Goal: Ask a question

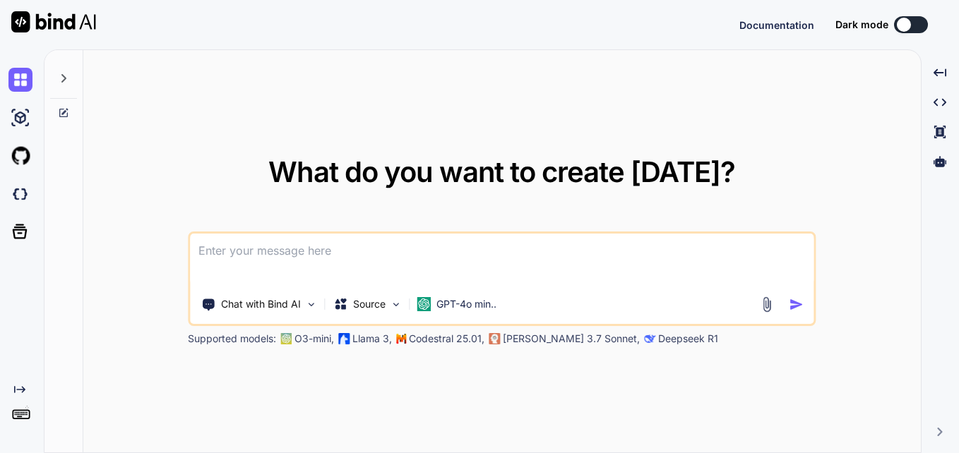
click at [219, 249] on textarea at bounding box center [501, 260] width 623 height 52
type textarea "x"
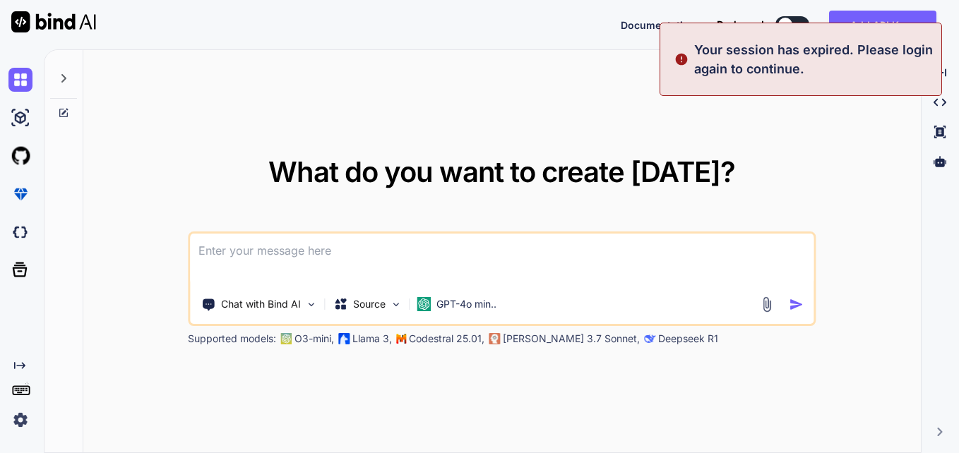
type textarea "WITH date_series AS ( SELECT CAST(contract_start_date AS DATE) AS contract_star…"
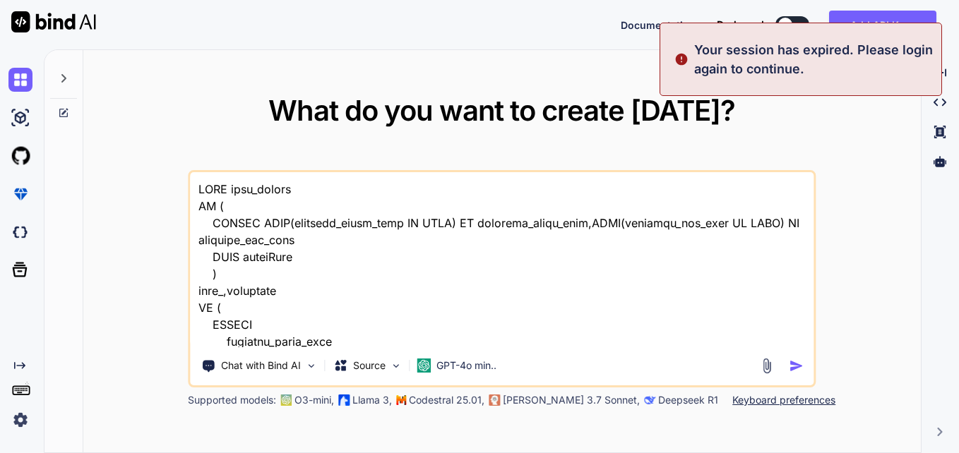
type textarea "x"
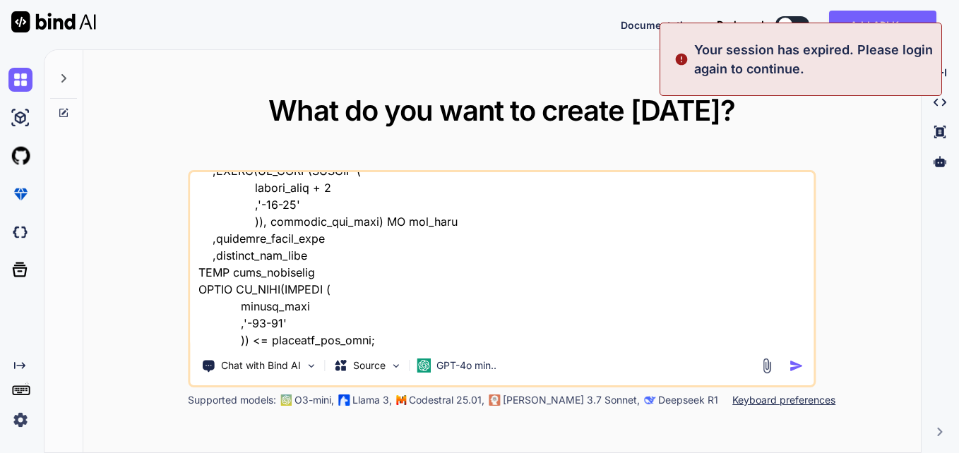
type textarea "WITH date_series AS ( SELECT CAST(contract_start_date AS DATE) AS contract_star…"
type textarea "x"
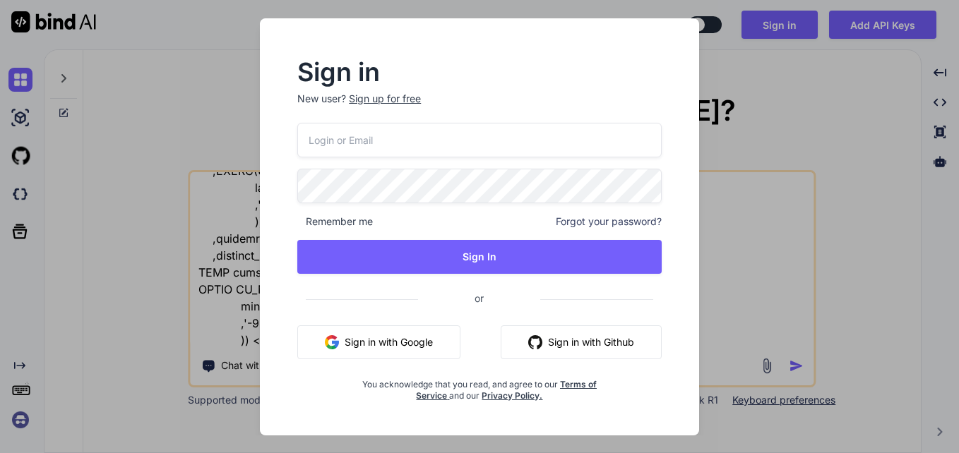
click at [807, 92] on div "Sign in New user? Sign up for free Remember me Forgot your password? Sign In or…" at bounding box center [479, 226] width 959 height 453
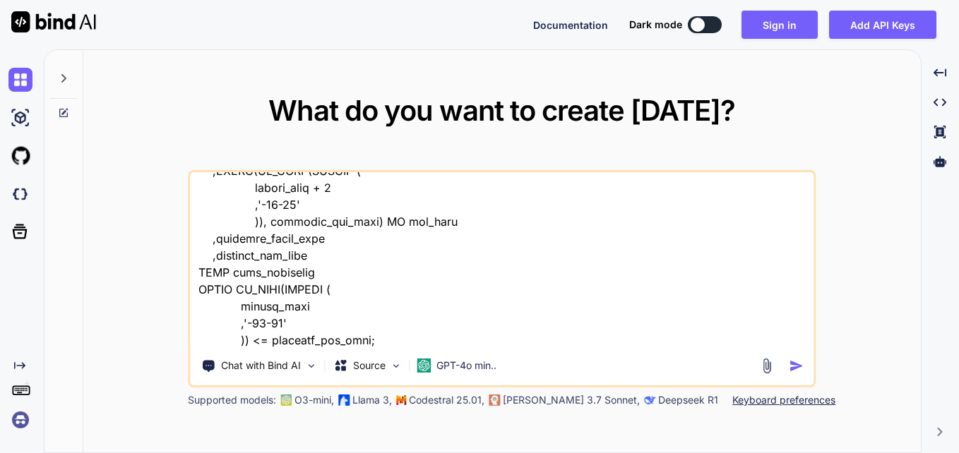
click at [380, 341] on textarea at bounding box center [501, 259] width 623 height 175
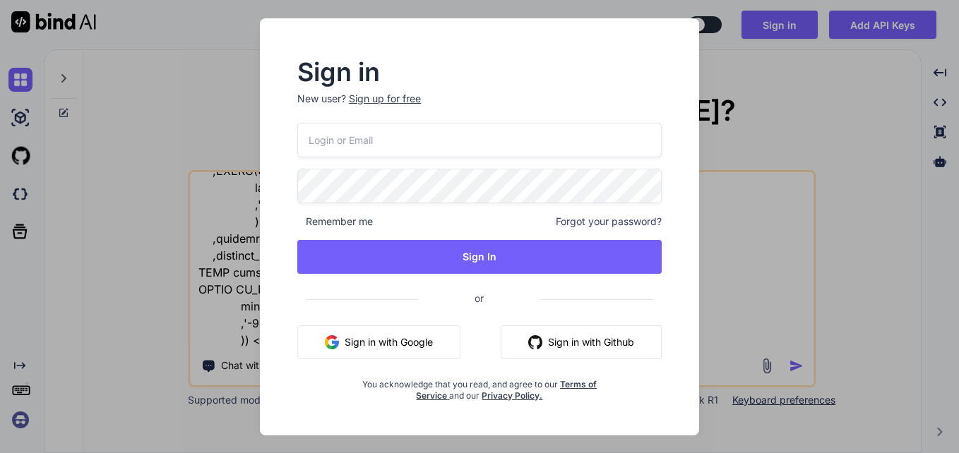
click at [753, 291] on div "Sign in New user? Sign up for free Remember me Forgot your password? Sign In or…" at bounding box center [479, 226] width 959 height 453
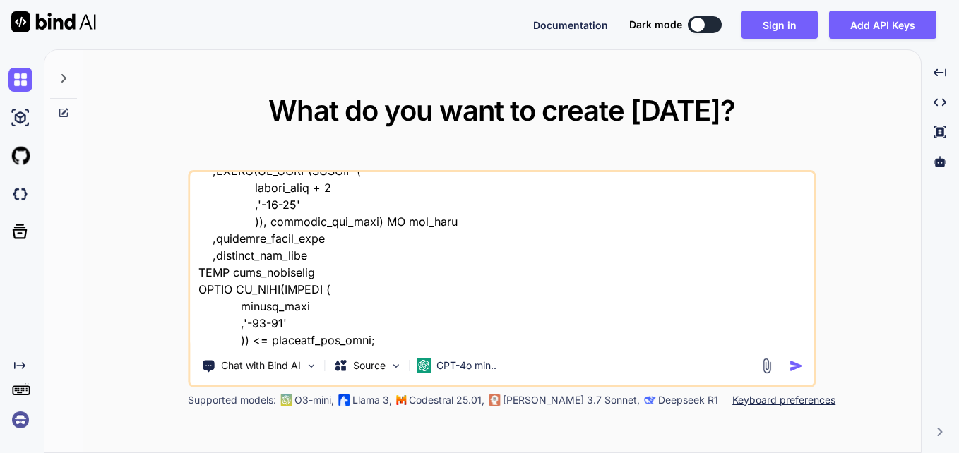
click at [382, 342] on textarea at bounding box center [501, 259] width 623 height 175
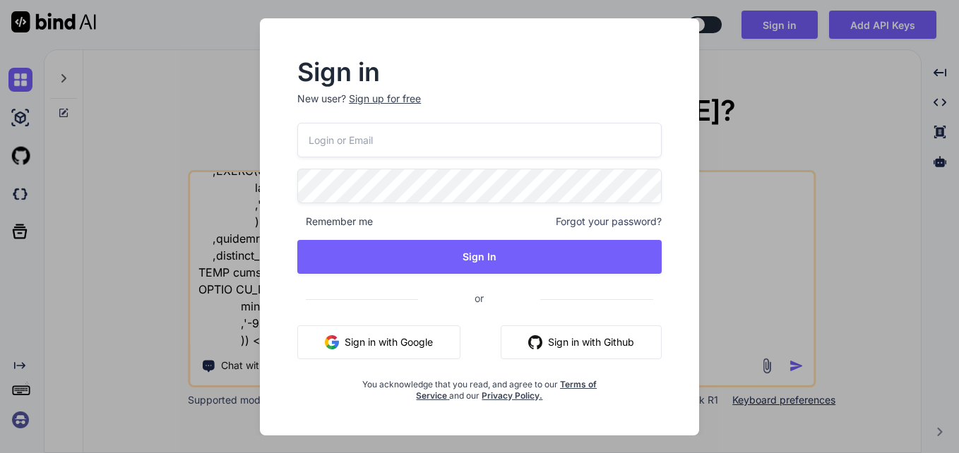
click at [730, 291] on div "Sign in New user? Sign up for free Remember me Forgot your password? Sign In or…" at bounding box center [479, 226] width 959 height 453
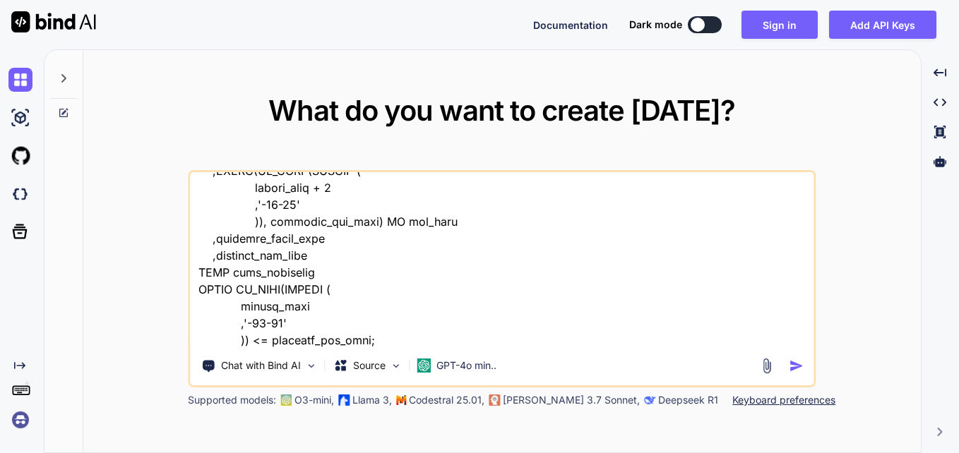
click at [383, 339] on textarea at bounding box center [501, 259] width 623 height 175
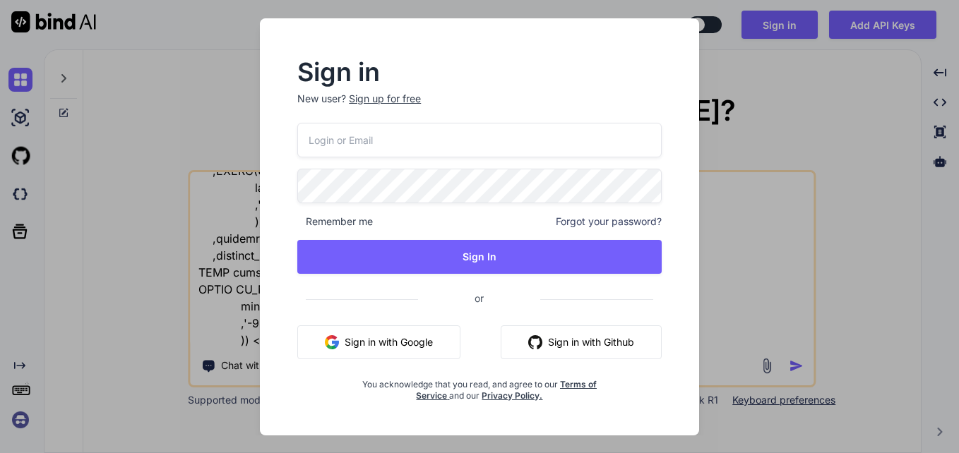
type textarea "WITH date_series AS ( SELECT CAST(contract_start_date AS DATE) AS contract_star…"
click at [758, 278] on div "Sign in New user? Sign up for free Remember me Forgot your password? Sign In or…" at bounding box center [479, 226] width 959 height 453
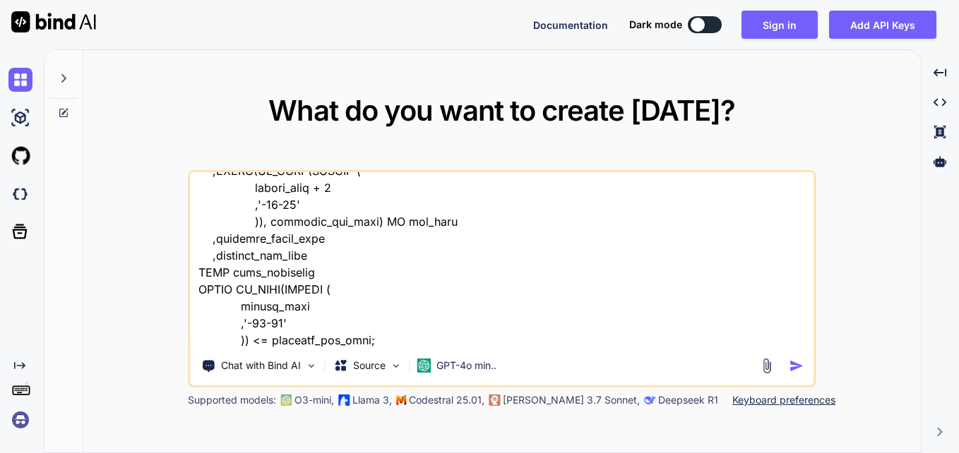
click at [66, 109] on icon at bounding box center [64, 111] width 6 height 6
click at [62, 73] on icon at bounding box center [63, 78] width 11 height 11
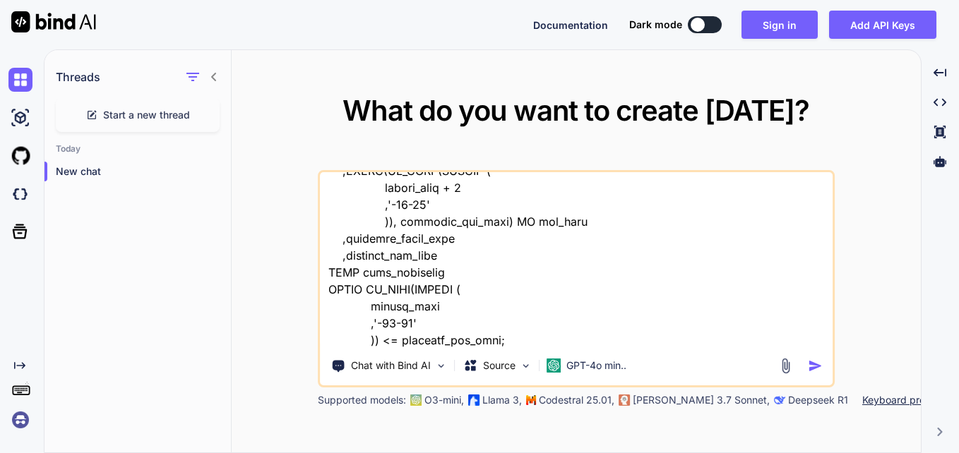
click at [136, 116] on span "Start a new thread" at bounding box center [146, 115] width 87 height 14
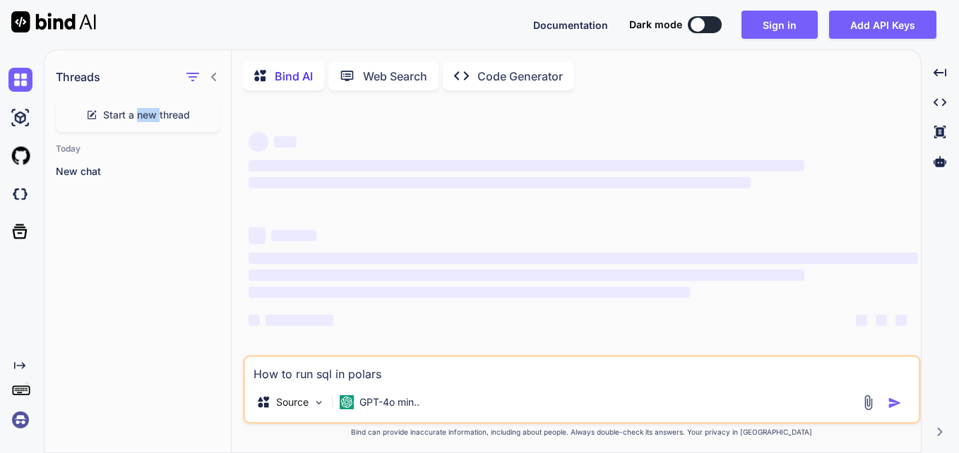
click at [136, 116] on span "Start a new thread" at bounding box center [146, 115] width 87 height 14
drag, startPoint x: 136, startPoint y: 116, endPoint x: 81, endPoint y: 174, distance: 78.9
click at [81, 174] on p "New chat" at bounding box center [143, 171] width 175 height 14
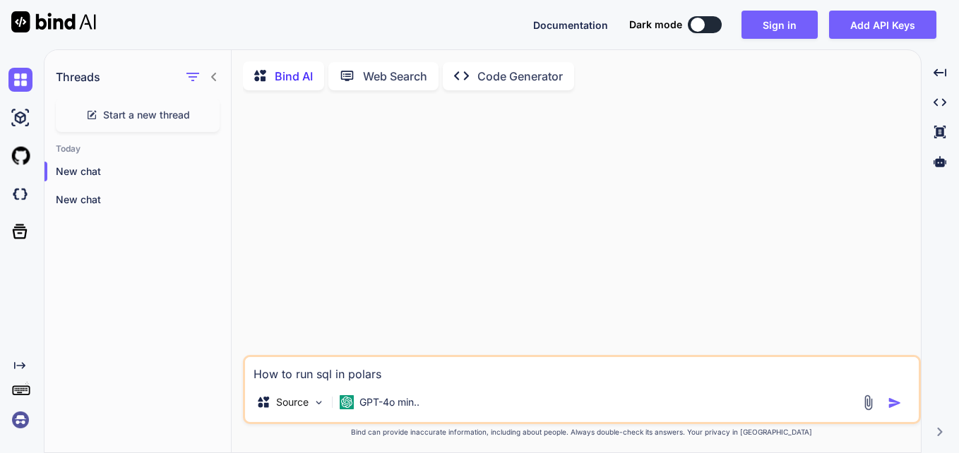
click at [385, 376] on textarea "How to run sql in polars" at bounding box center [582, 369] width 674 height 25
drag, startPoint x: 251, startPoint y: 379, endPoint x: 405, endPoint y: 385, distance: 154.0
click at [405, 383] on textarea "How to run sql in polars" at bounding box center [582, 369] width 674 height 25
type textarea "x"
paste textarea "WITH date_series AS ( SELECT CAST(contract_start_date AS DATE) AS contract_star…"
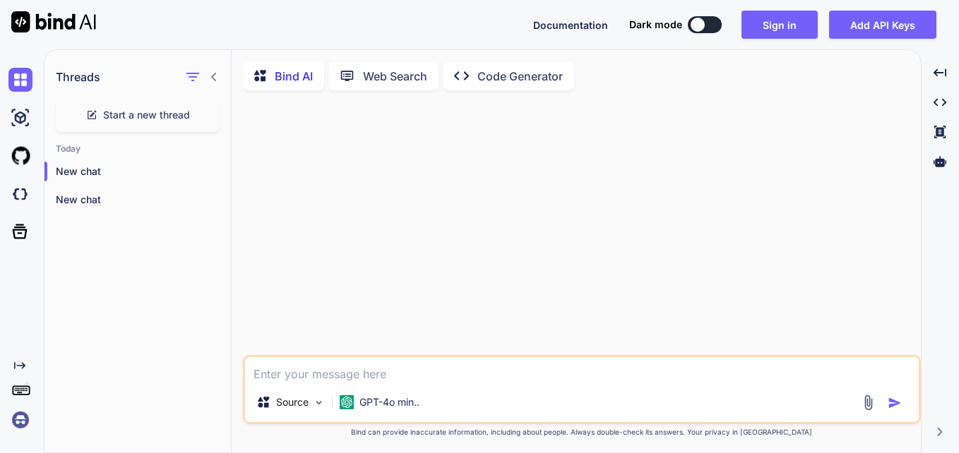
type textarea "x"
type textarea "WITH date_series AS ( SELECT CAST(contract_start_date AS DATE) AS contract_star…"
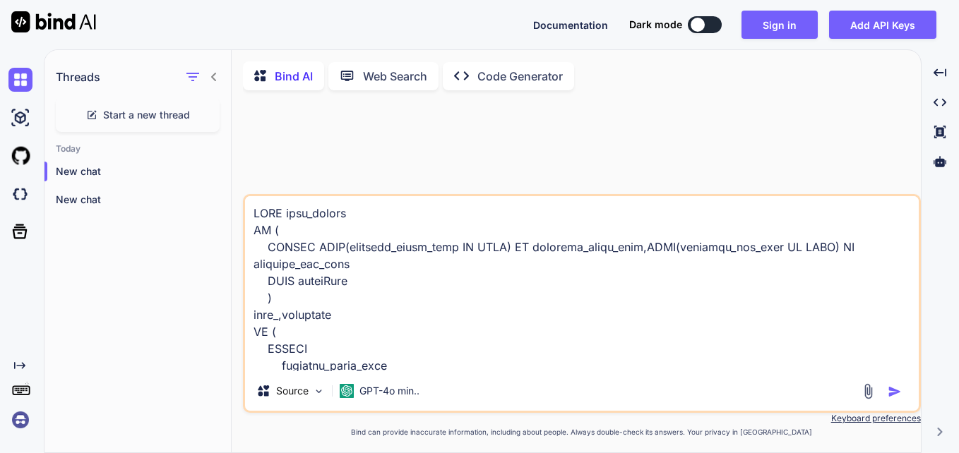
scroll to position [645, 0]
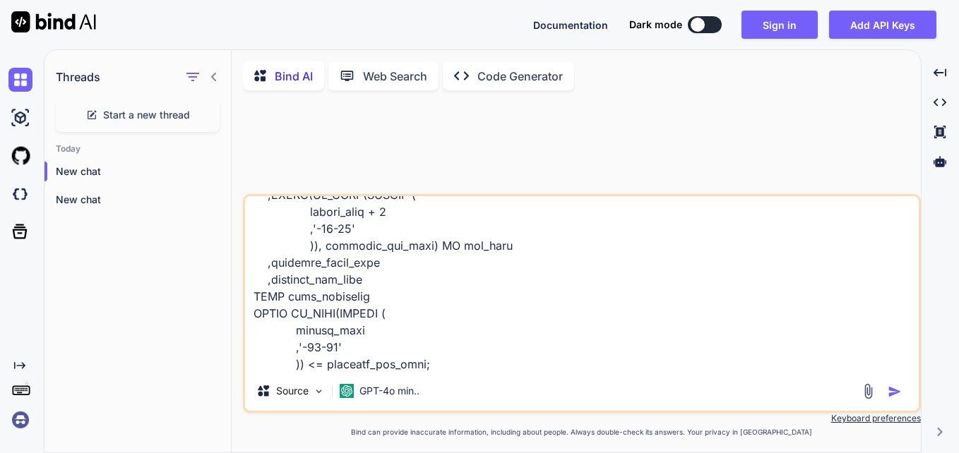
type textarea "x"
type textarea "WITH date_series AS ( SELECT CAST(contract_start_date AS DATE) AS contract_star…"
type textarea "x"
type textarea "WITH date_series AS ( SELECT CAST(contract_start_date AS DATE) AS contract_star…"
type textarea "x"
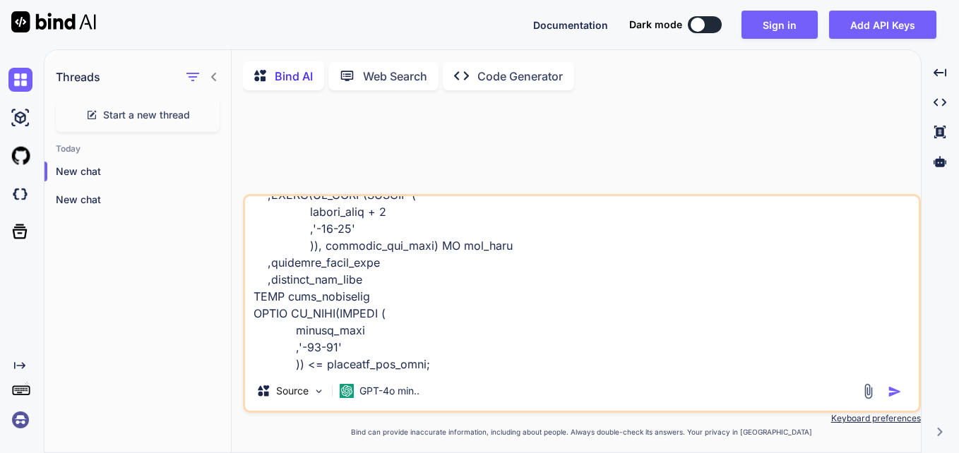
type textarea "WITH date_series AS ( SELECT CAST(contract_start_date AS DATE) AS contract_star…"
type textarea "x"
type textarea "WITH date_series AS ( SELECT CAST(contract_start_date AS DATE) AS contract_star…"
type textarea "x"
type textarea "WITH date_series AS ( SELECT CAST(contract_start_date AS DATE) AS contract_star…"
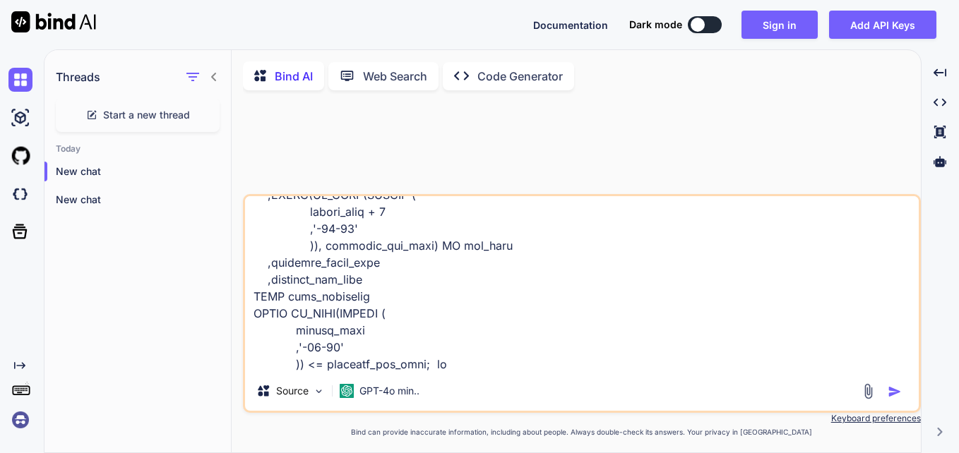
type textarea "x"
type textarea "WITH date_series AS ( SELECT CAST(contract_start_date AS DATE) AS contract_star…"
type textarea "x"
type textarea "WITH date_series AS ( SELECT CAST(contract_start_date AS DATE) AS contract_star…"
type textarea "x"
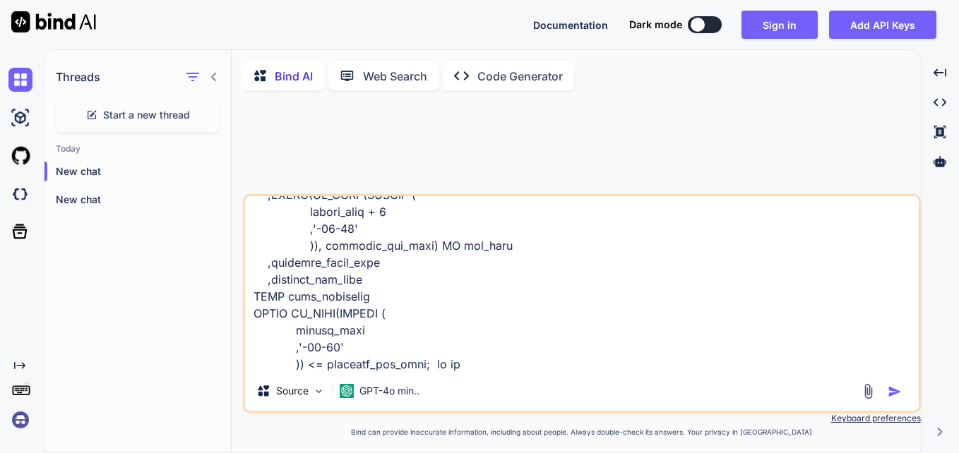
type textarea "WITH date_series AS ( SELECT CAST(contract_start_date AS DATE) AS contract_star…"
type textarea "x"
type textarea "WITH date_series AS ( SELECT CAST(contract_start_date AS DATE) AS contract_star…"
type textarea "x"
type textarea "WITH date_series AS ( SELECT CAST(contract_start_date AS DATE) AS contract_star…"
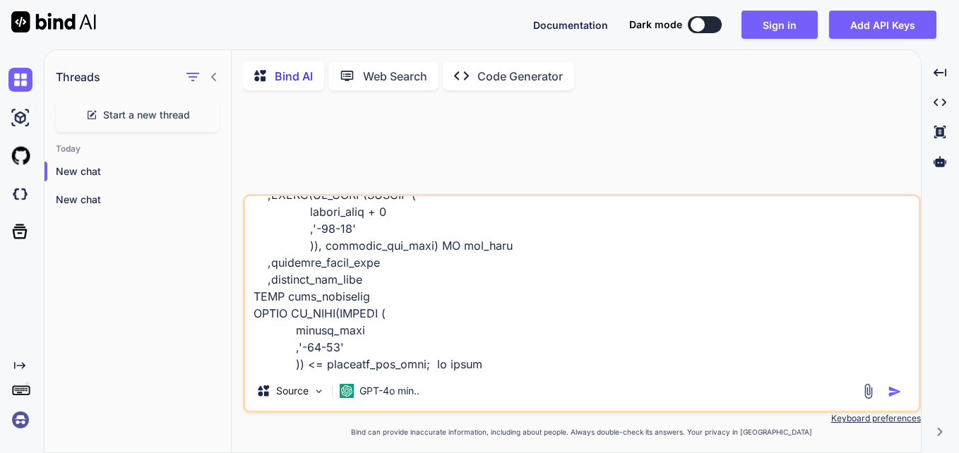
type textarea "x"
type textarea "WITH date_series AS ( SELECT CAST(contract_start_date AS DATE) AS contract_star…"
type textarea "x"
type textarea "WITH date_series AS ( SELECT CAST(contract_start_date AS DATE) AS contract_star…"
type textarea "x"
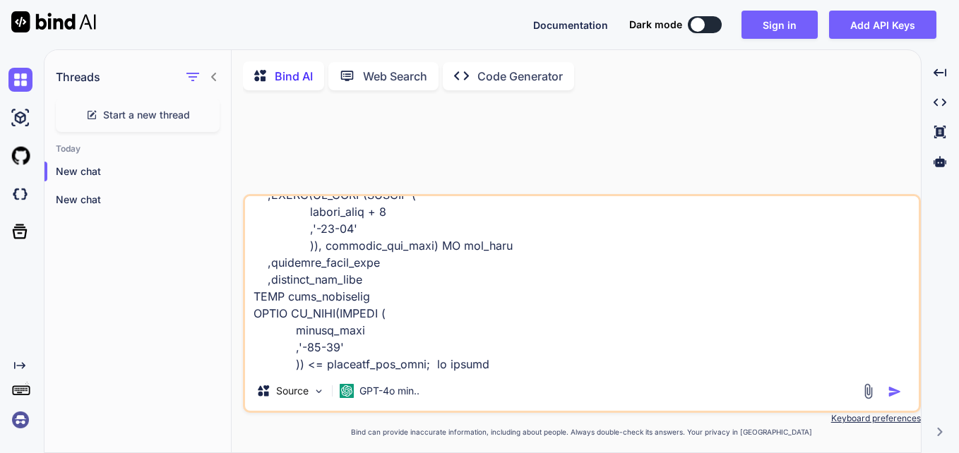
type textarea "WITH date_series AS ( SELECT CAST(contract_start_date AS DATE) AS contract_star…"
type textarea "x"
type textarea "WITH date_series AS ( SELECT CAST(contract_start_date AS DATE) AS contract_star…"
type textarea "x"
type textarea "WITH date_series AS ( SELECT CAST(contract_start_date AS DATE) AS contract_star…"
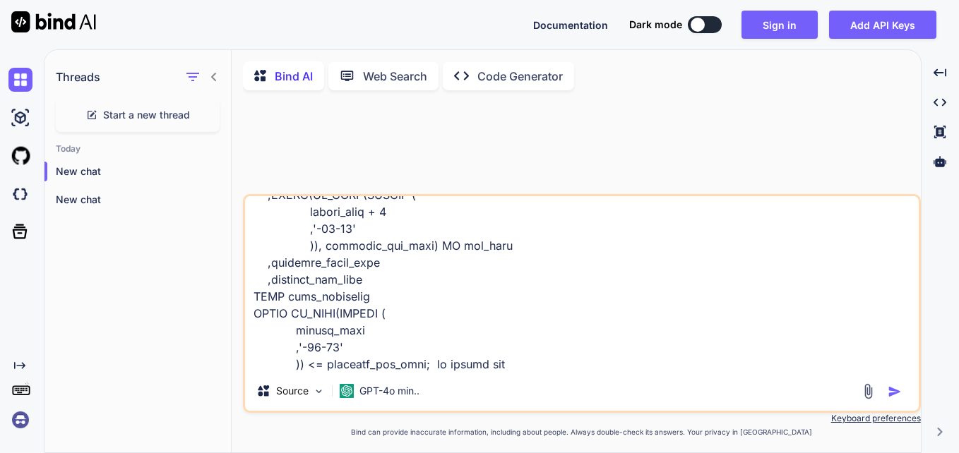
type textarea "x"
type textarea "WITH date_series AS ( SELECT CAST(contract_start_date AS DATE) AS contract_star…"
type textarea "x"
type textarea "WITH date_series AS ( SELECT CAST(contract_start_date AS DATE) AS contract_star…"
type textarea "x"
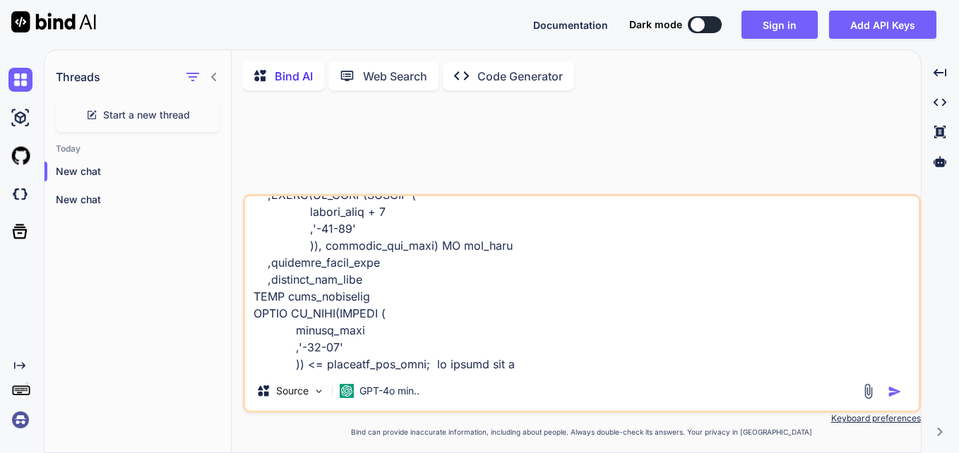
type textarea "WITH date_series AS ( SELECT CAST(contract_start_date AS DATE) AS contract_star…"
type textarea "x"
type textarea "WITH date_series AS ( SELECT CAST(contract_start_date AS DATE) AS contract_star…"
type textarea "x"
type textarea "WITH date_series AS ( SELECT CAST(contract_start_date AS DATE) AS contract_star…"
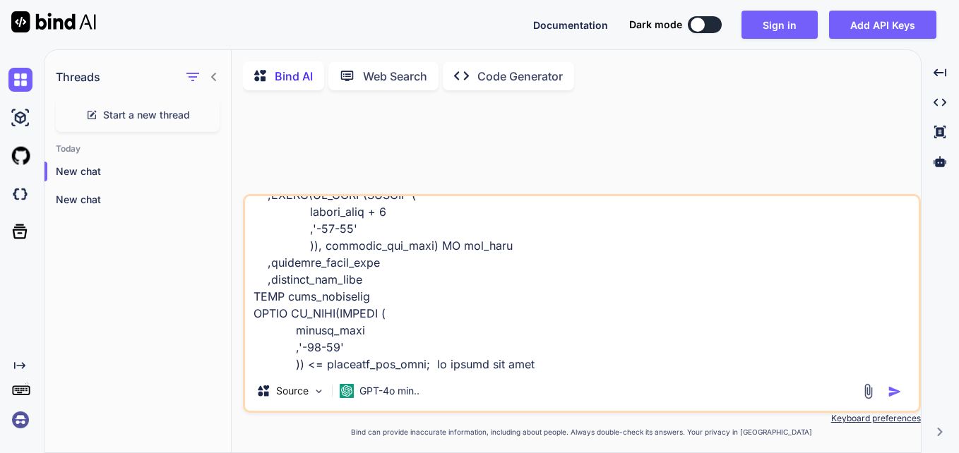
type textarea "x"
type textarea "WITH date_series AS ( SELECT CAST(contract_start_date AS DATE) AS contract_star…"
type textarea "x"
type textarea "WITH date_series AS ( SELECT CAST(contract_start_date AS DATE) AS contract_star…"
type textarea "x"
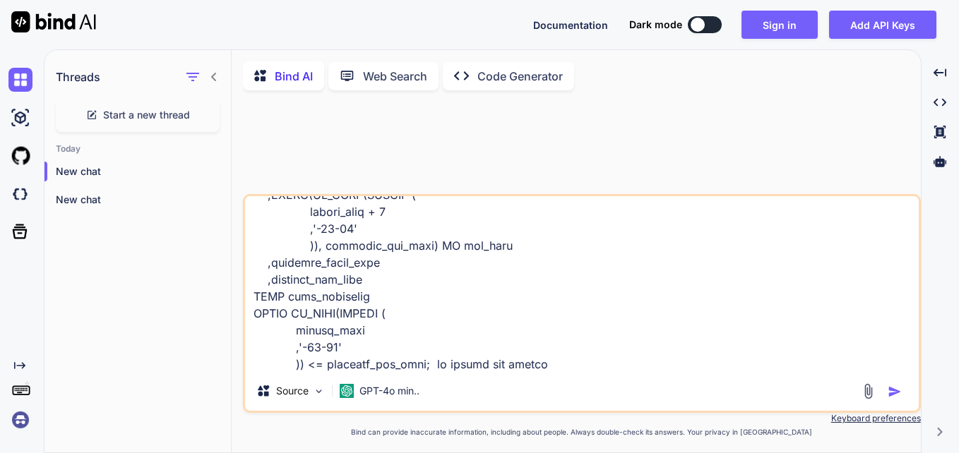
type textarea "WITH date_series AS ( SELECT CAST(contract_start_date AS DATE) AS contract_star…"
type textarea "x"
type textarea "WITH date_series AS ( SELECT CAST(contract_start_date AS DATE) AS contract_star…"
click at [897, 395] on img "button" at bounding box center [894, 392] width 14 height 14
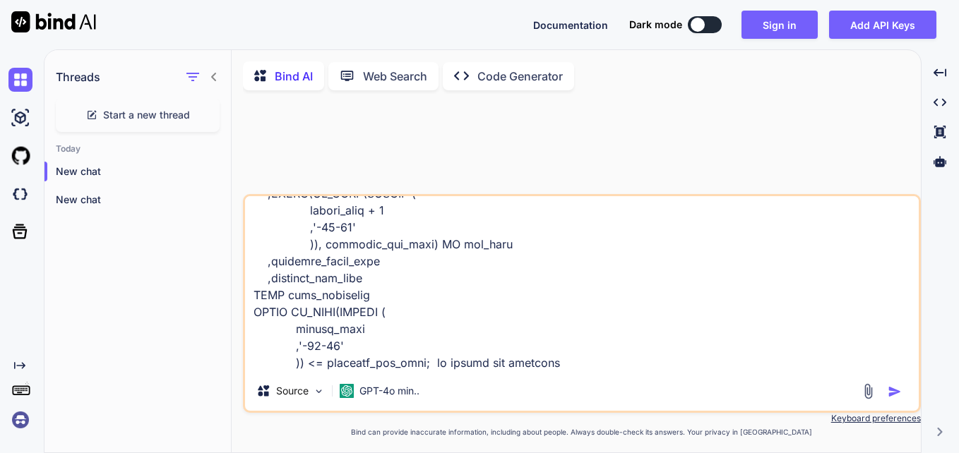
type textarea "x"
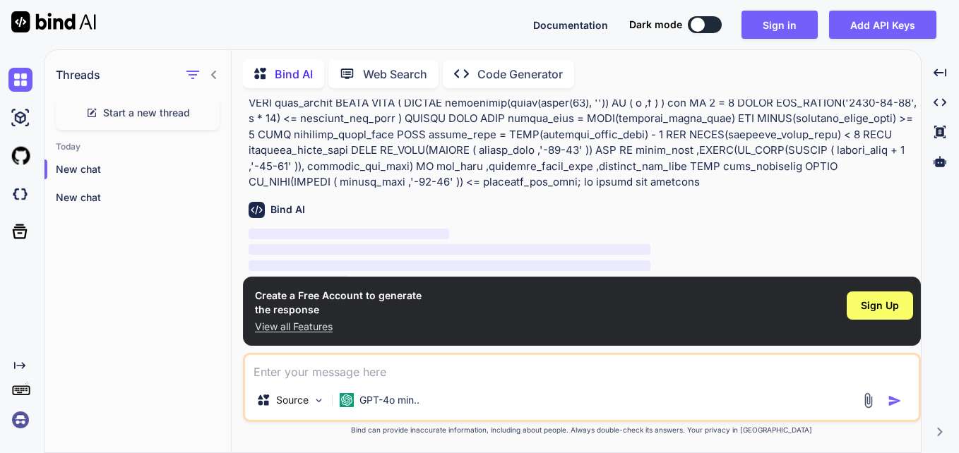
scroll to position [100, 0]
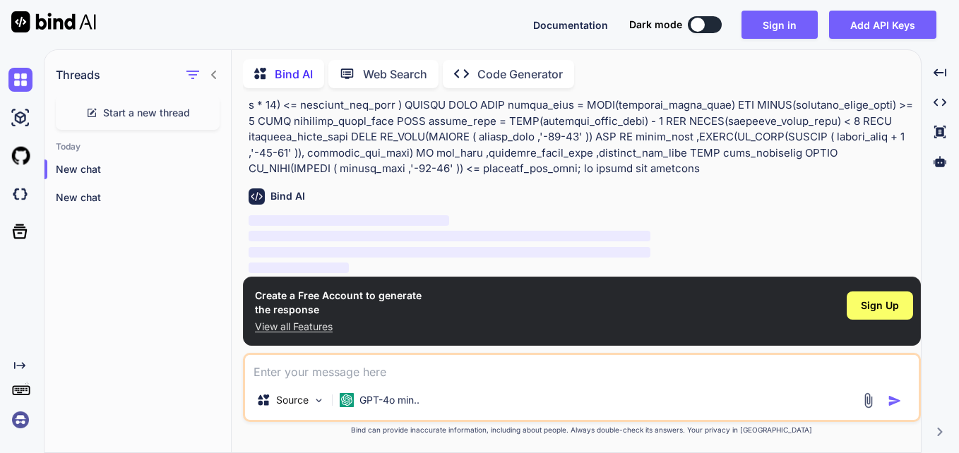
click at [277, 369] on textarea at bounding box center [582, 367] width 674 height 25
type textarea "x"
type textarea "i"
type textarea "x"
type textarea "in"
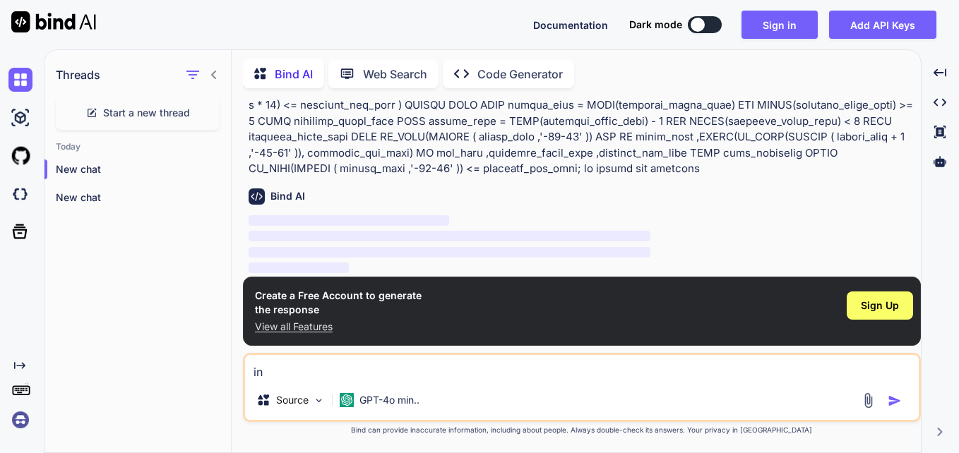
type textarea "x"
type textarea "in"
type textarea "x"
type textarea "in p"
type textarea "x"
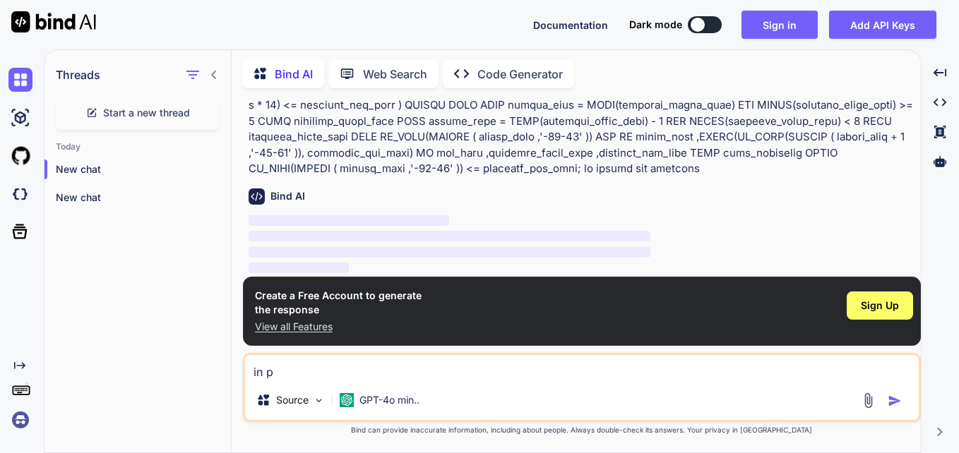
type textarea "in po"
type textarea "x"
type textarea "in pol"
type textarea "x"
type textarea "in [GEOGRAPHIC_DATA]"
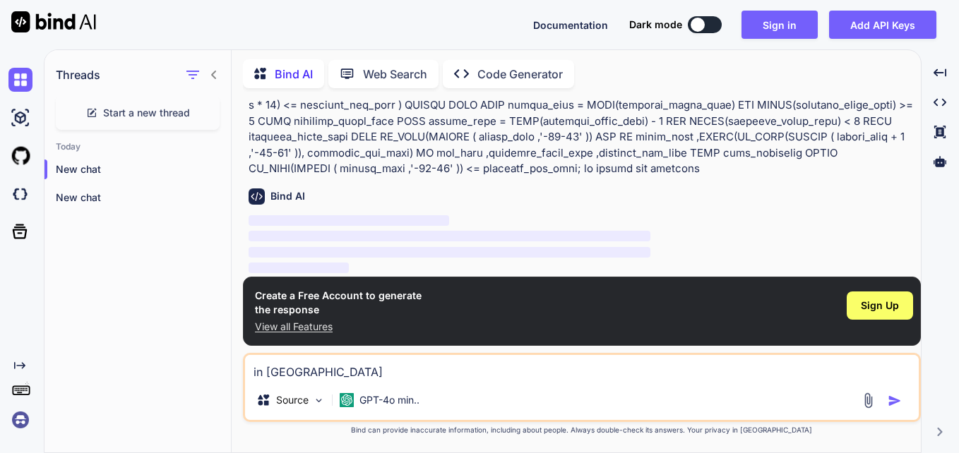
type textarea "x"
type textarea "in polar"
type textarea "x"
type textarea "in polars"
type textarea "x"
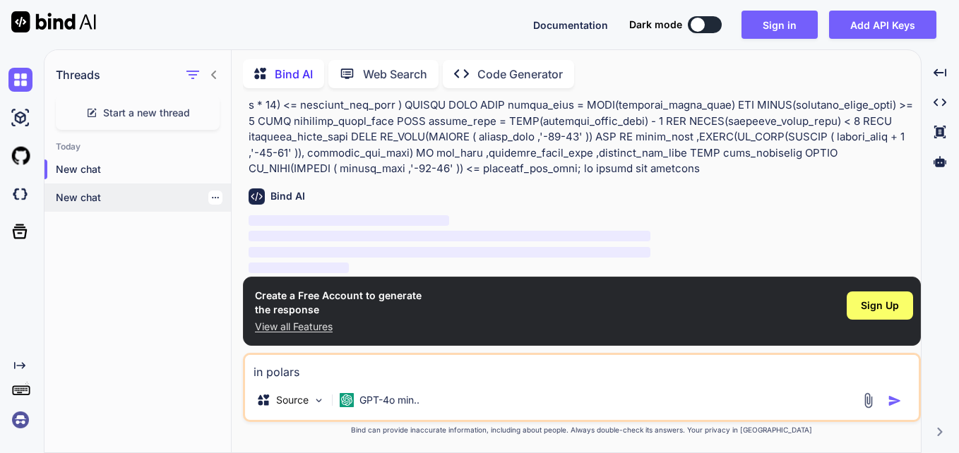
type textarea "in polars"
click at [90, 198] on p "New chat" at bounding box center [143, 198] width 175 height 14
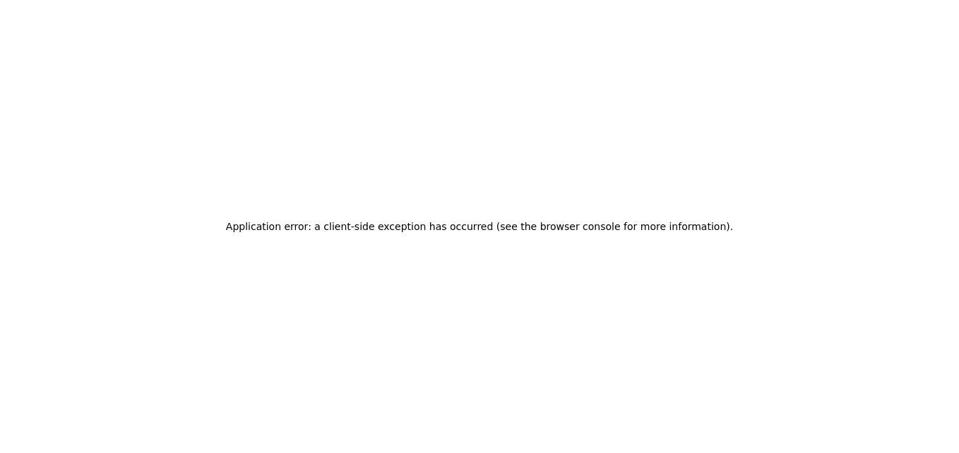
click at [455, 225] on h2 "Application error: a client-side exception has occurred (see the browser consol…" at bounding box center [479, 227] width 507 height 20
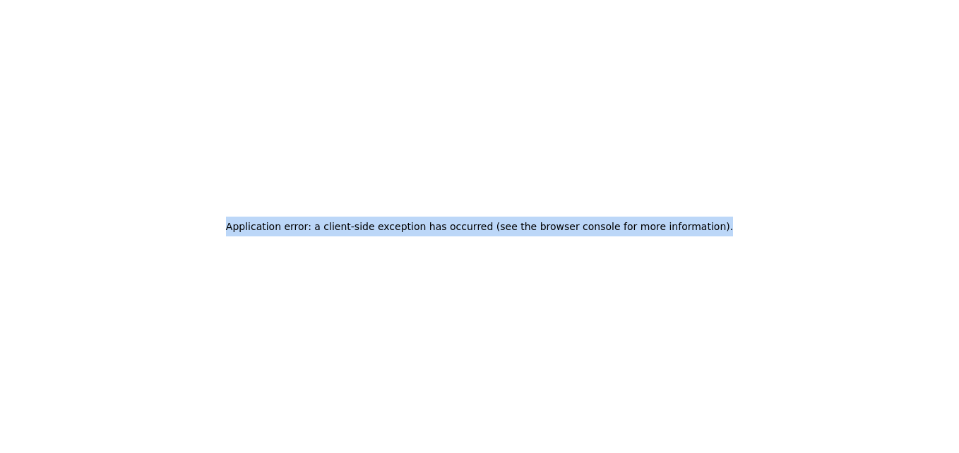
click at [455, 225] on h2 "Application error: a client-side exception has occurred (see the browser consol…" at bounding box center [479, 227] width 507 height 20
